Goal: Connect with others: Participate in discussion

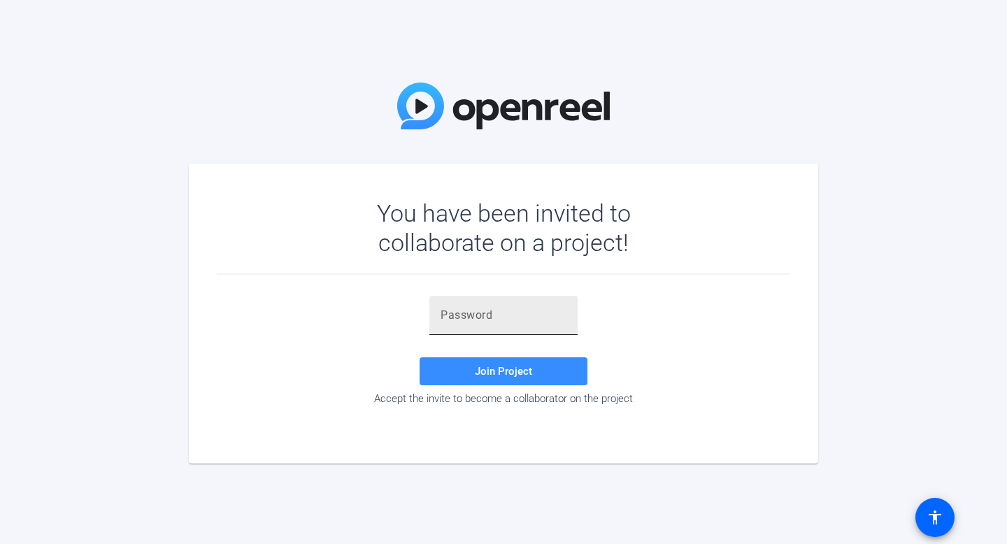
click at [454, 305] on div at bounding box center [503, 315] width 126 height 39
paste input "p5r94%"
type input "p5r94%"
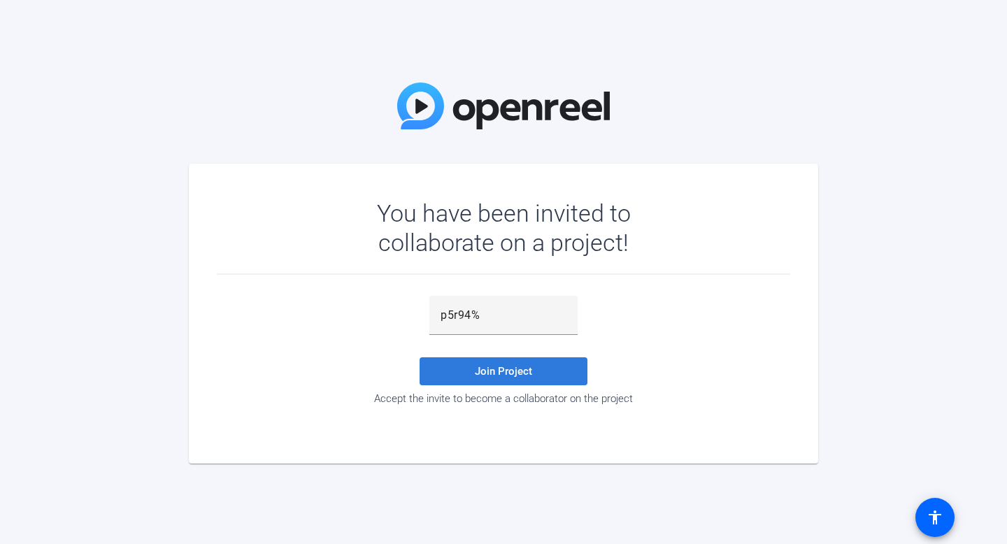
click at [470, 366] on span at bounding box center [503, 371] width 168 height 34
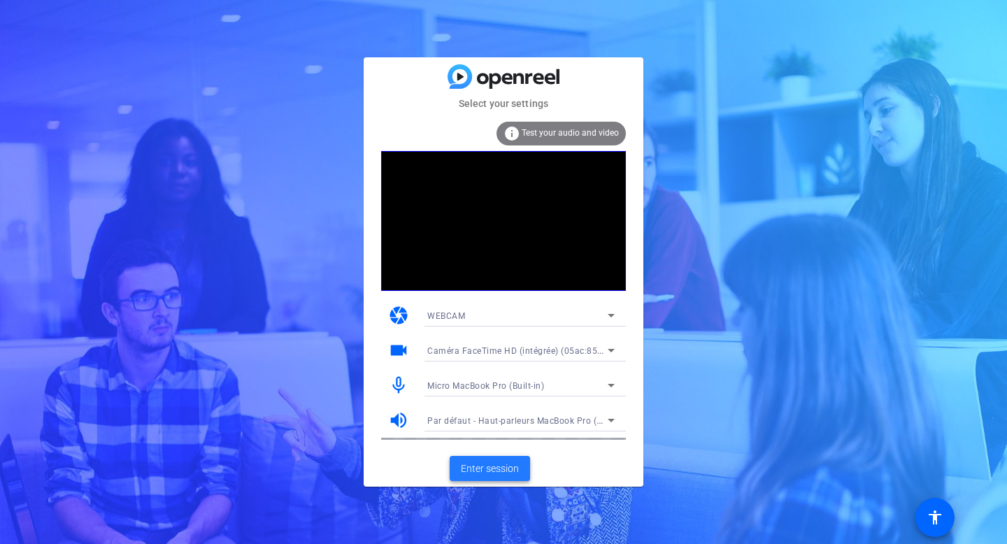
click at [489, 464] on span "Enter session" at bounding box center [490, 468] width 58 height 15
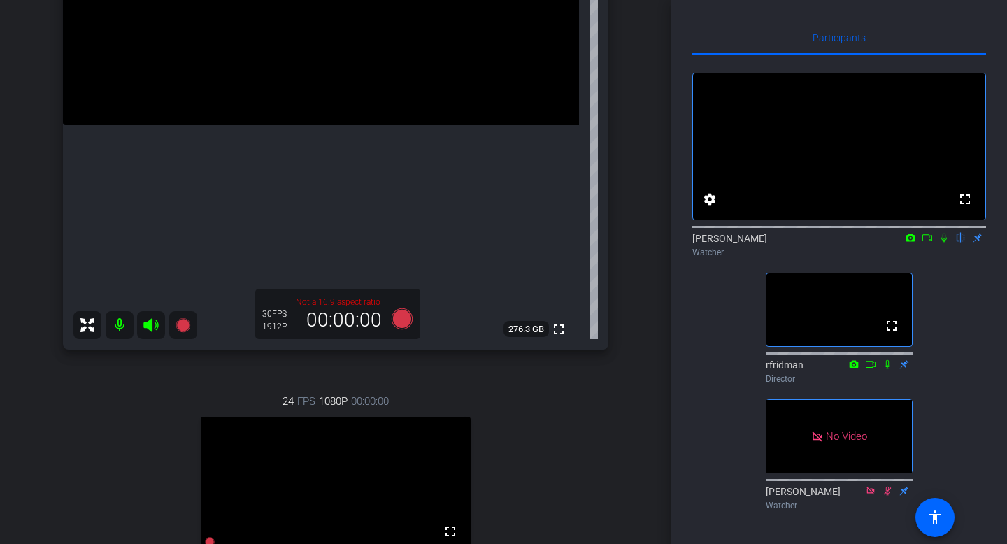
scroll to position [286, 0]
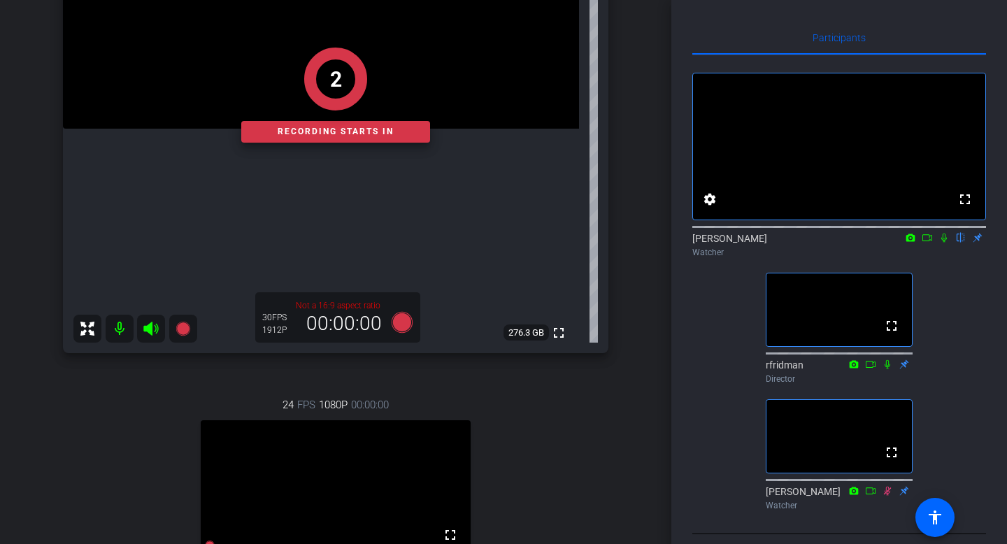
click at [944, 243] on icon at bounding box center [943, 238] width 11 height 10
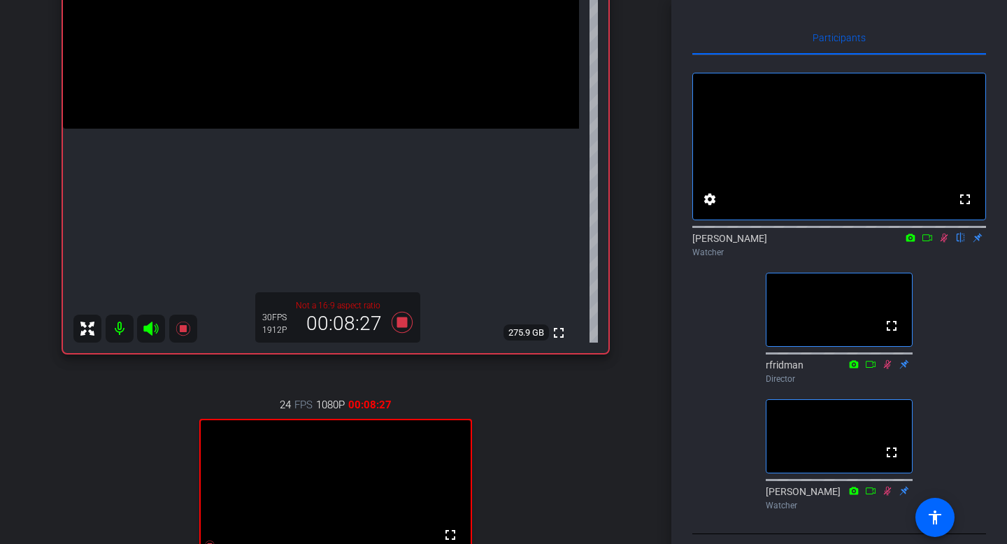
click at [944, 244] on mat-icon at bounding box center [943, 237] width 17 height 13
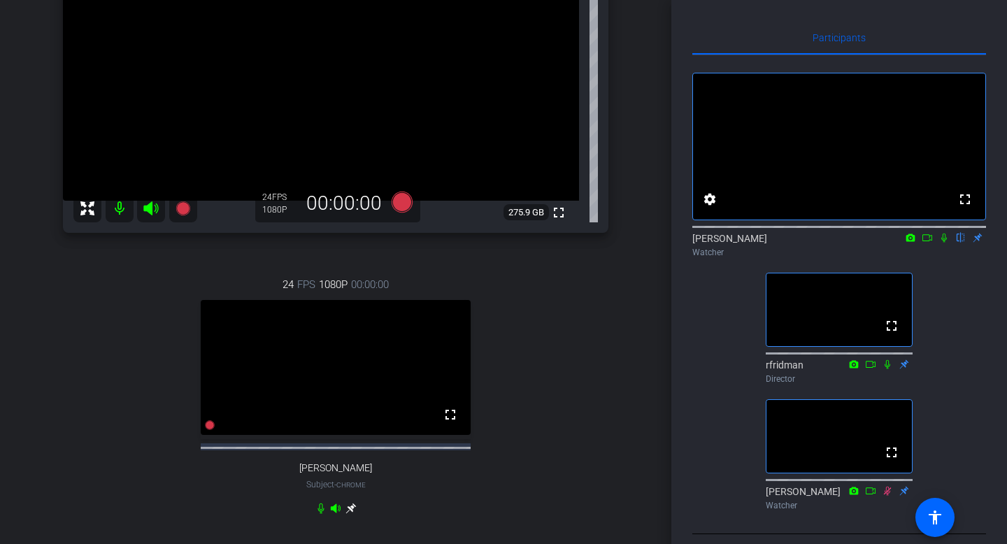
scroll to position [213, 0]
